Goal: Task Accomplishment & Management: Manage account settings

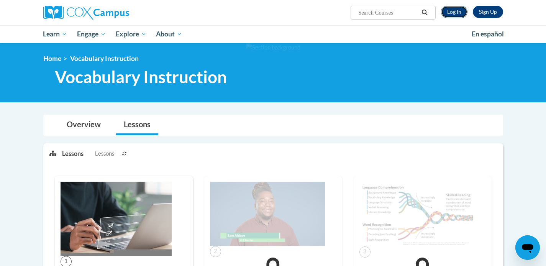
click at [456, 13] on link "Log In" at bounding box center [454, 12] width 26 height 12
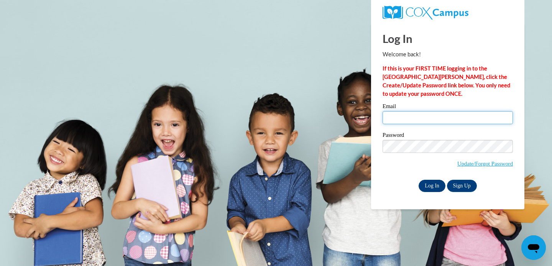
type input "kmodski@gmail.com"
click at [429, 187] on input "Log In" at bounding box center [432, 186] width 27 height 12
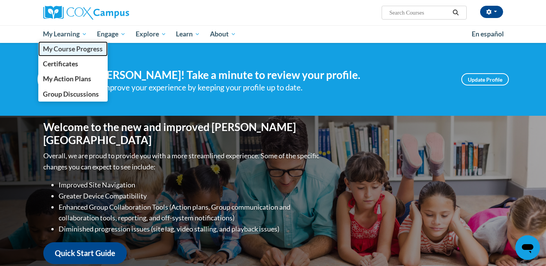
click at [76, 54] on link "My Course Progress" at bounding box center [73, 48] width 70 height 15
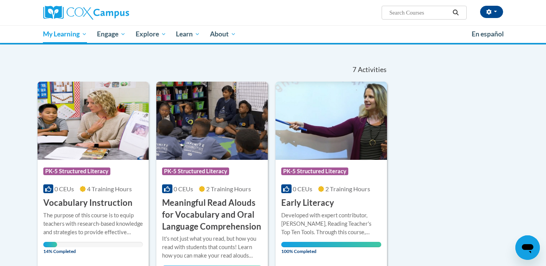
scroll to position [63, 0]
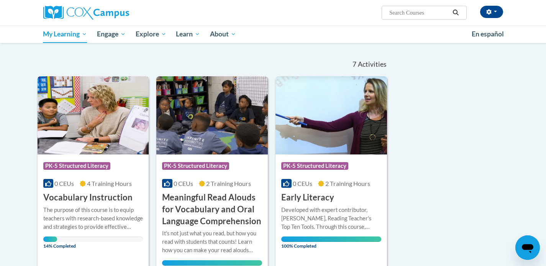
click at [111, 191] on div "Course Category: PK-5 Structured Literacy 0 CEUs 4 Training Hours COURSE Vocabu…" at bounding box center [94, 179] width 112 height 49
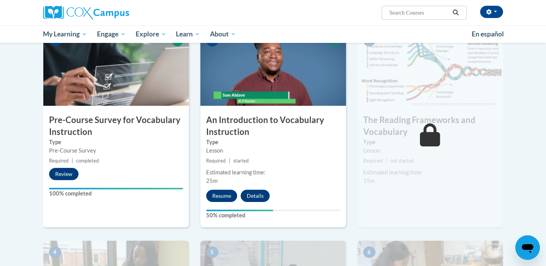
scroll to position [170, 0]
